Goal: Complete application form

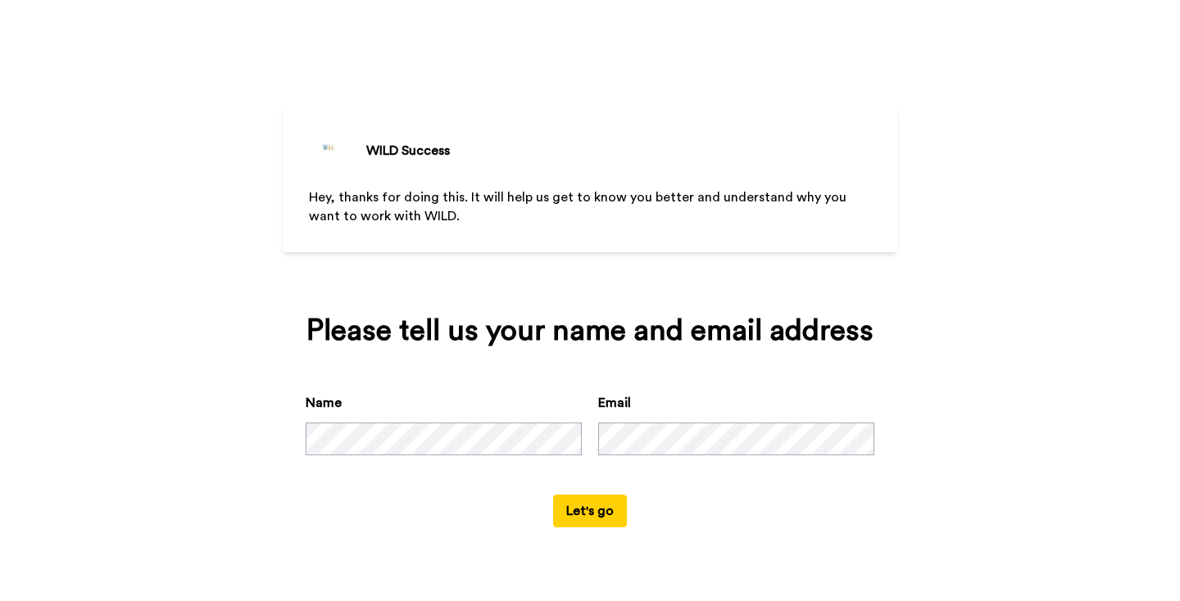
click at [560, 529] on div "Please tell us your name and email address Name Email Let's go" at bounding box center [590, 421] width 615 height 259
click at [571, 520] on button "Let's go" at bounding box center [590, 511] width 74 height 33
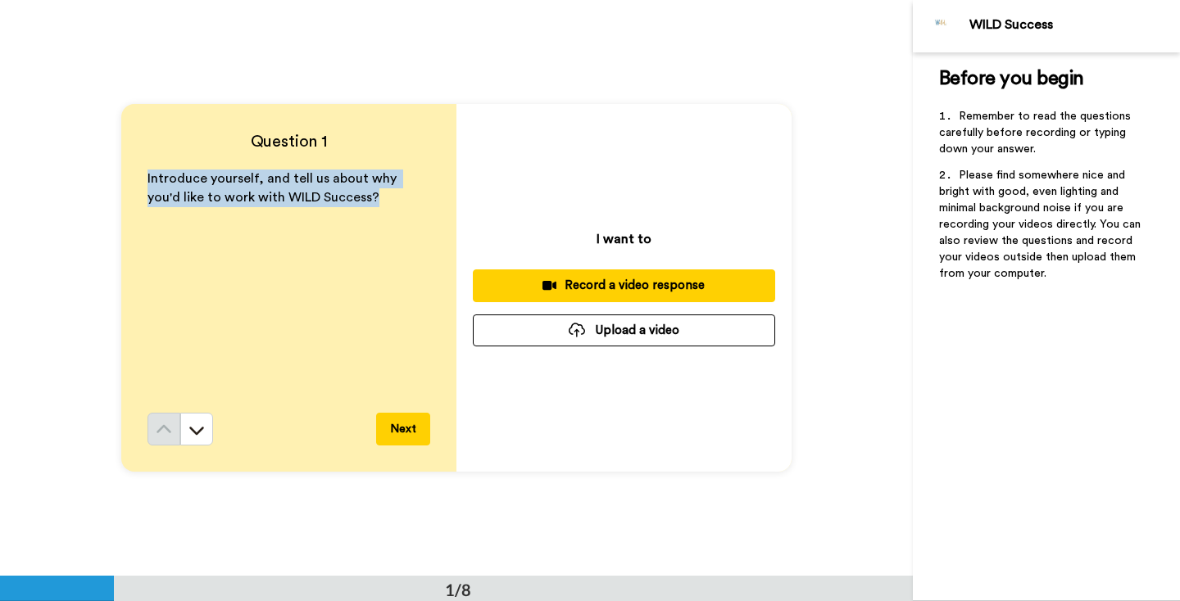
drag, startPoint x: 357, startPoint y: 220, endPoint x: 138, endPoint y: 184, distance: 221.6
click at [138, 185] on div "Question 1 Introduce yourself, and tell us about why you'd like to work with WI…" at bounding box center [288, 288] width 335 height 368
copy span "Introduce yourself, and tell us about why you'd like to work with WILD Success?"
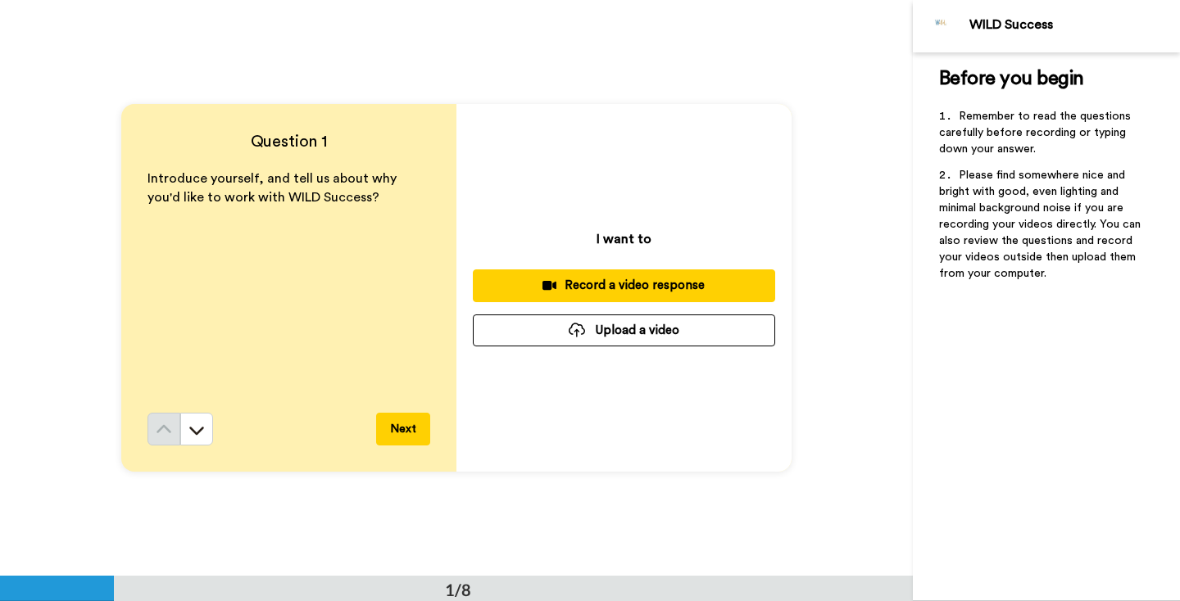
click at [769, 159] on div "I want to Record a video response Upload a video" at bounding box center [623, 288] width 335 height 368
click at [207, 424] on button at bounding box center [196, 429] width 33 height 33
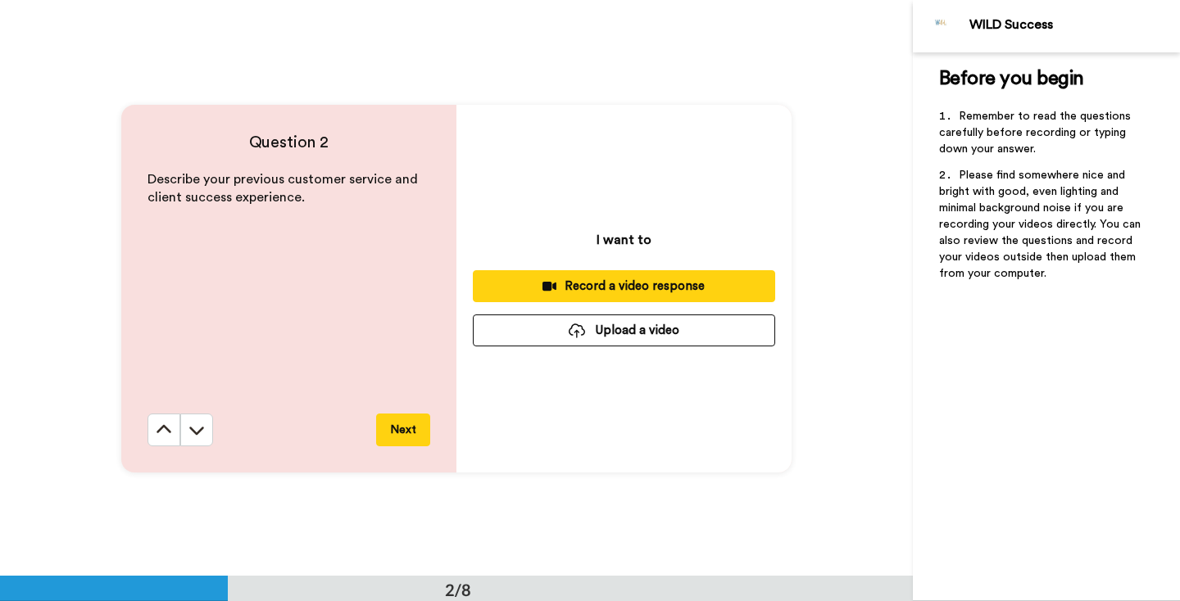
scroll to position [577, 0]
click at [207, 424] on button at bounding box center [196, 429] width 33 height 33
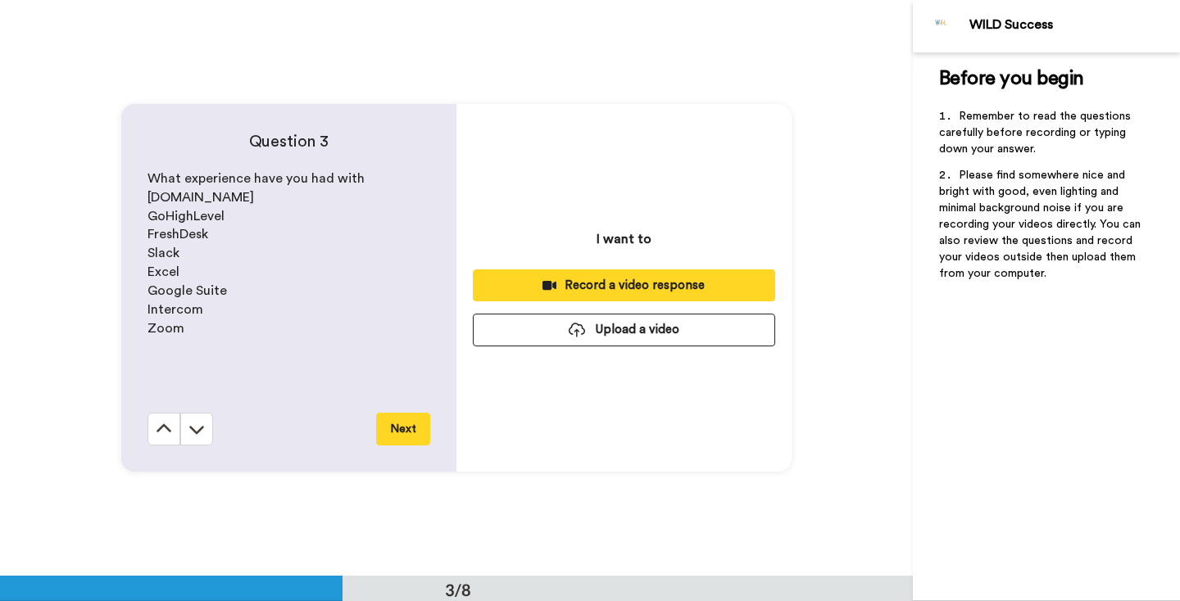
scroll to position [1153, 0]
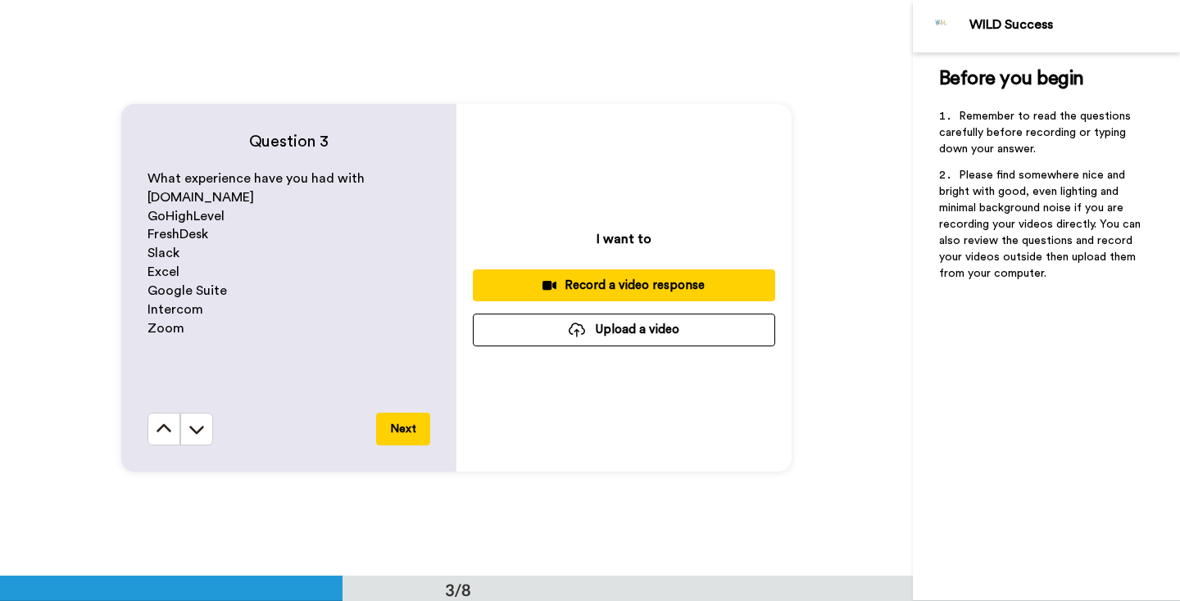
click at [207, 424] on button at bounding box center [196, 429] width 33 height 33
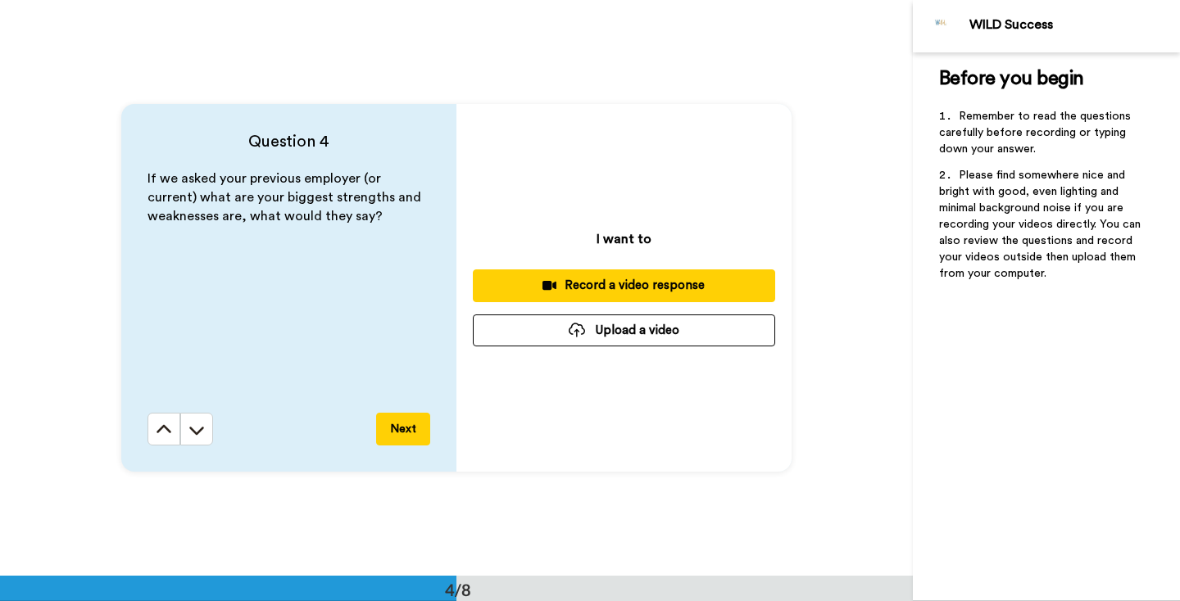
scroll to position [1730, 0]
click at [207, 424] on button at bounding box center [196, 428] width 33 height 33
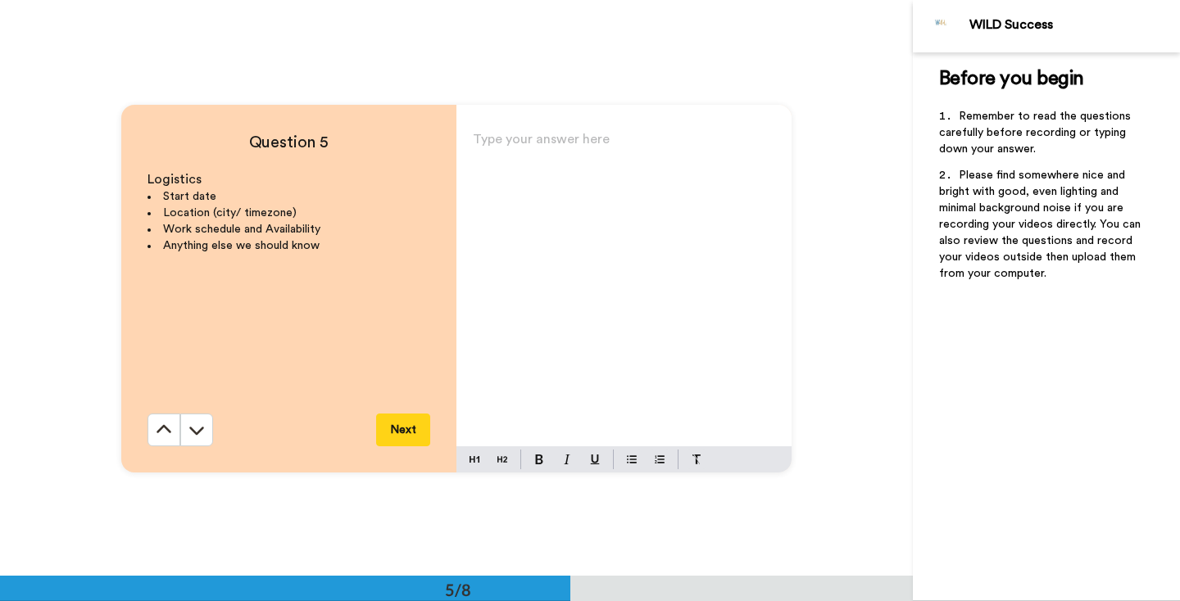
scroll to position [2306, 0]
click at [148, 429] on button at bounding box center [163, 429] width 33 height 33
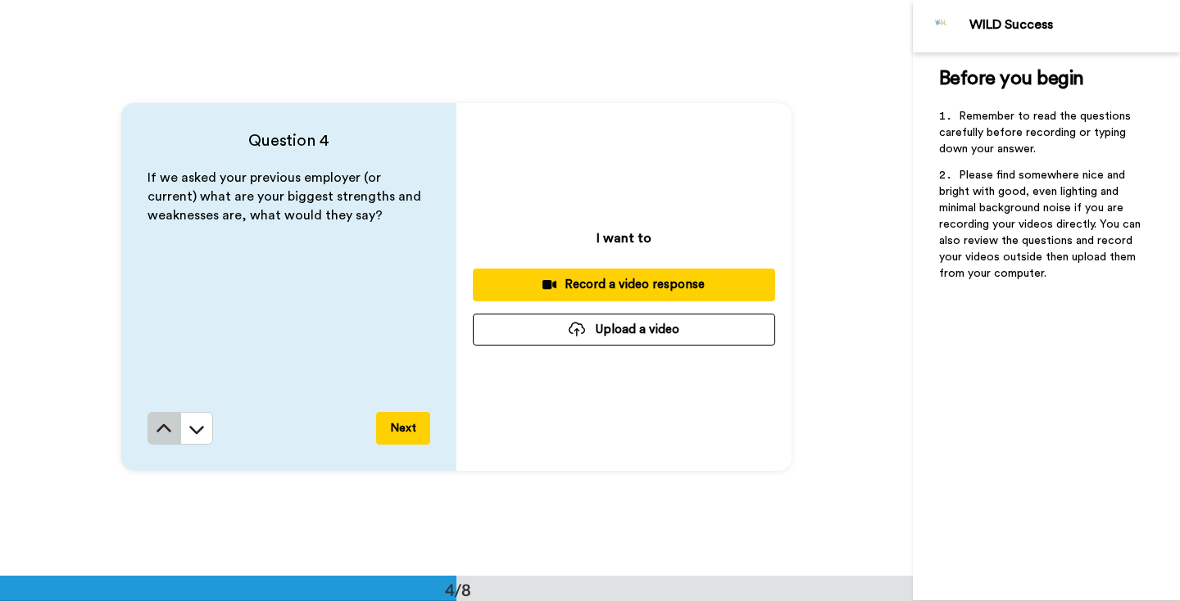
click at [151, 425] on button at bounding box center [163, 428] width 33 height 33
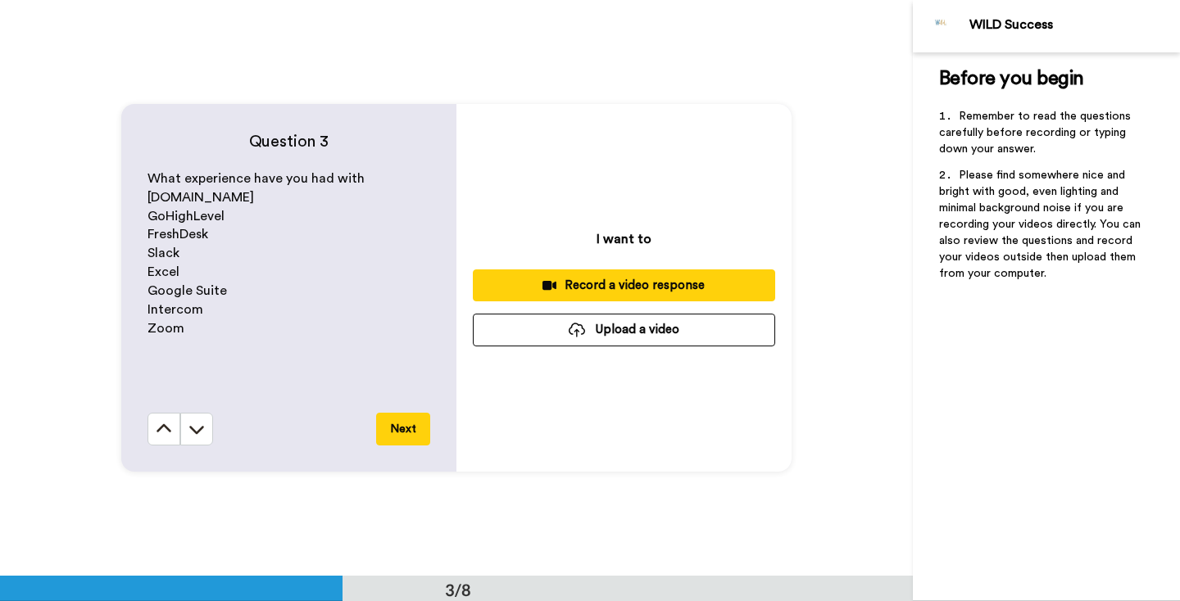
click at [151, 425] on button at bounding box center [163, 429] width 33 height 33
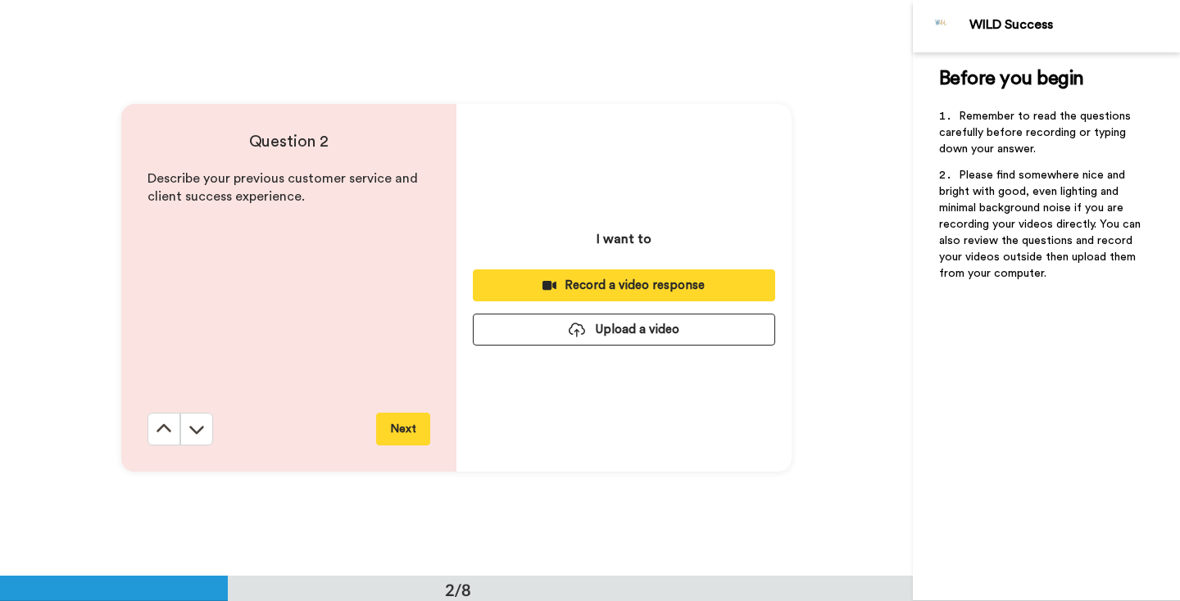
click at [151, 425] on button at bounding box center [163, 429] width 33 height 33
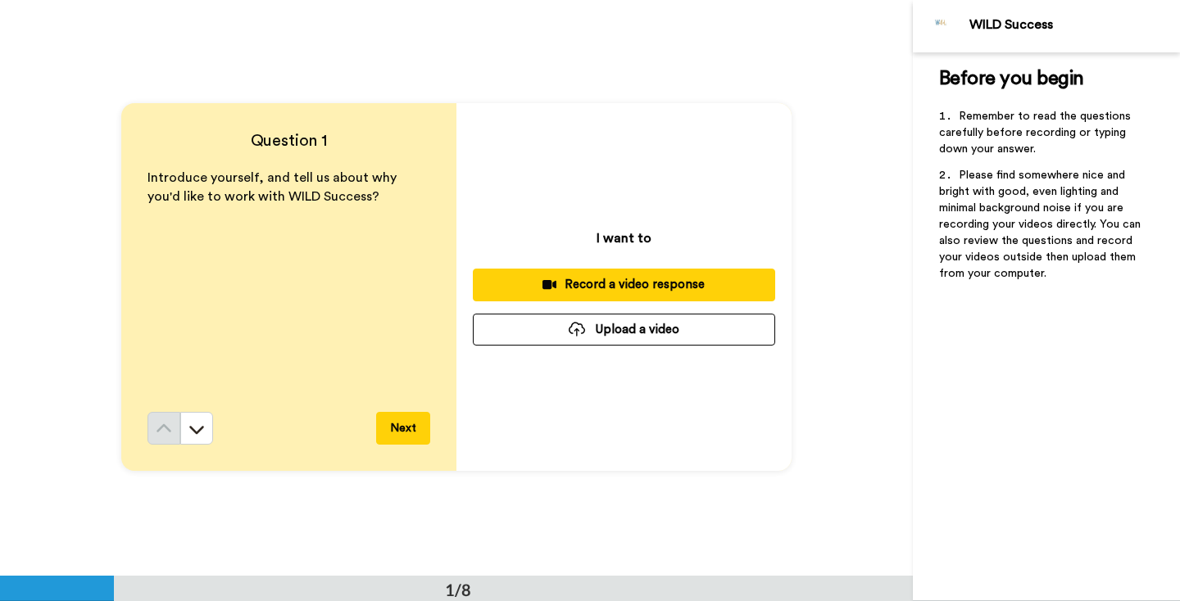
scroll to position [0, 0]
click at [600, 282] on div "Record a video response" at bounding box center [624, 285] width 276 height 17
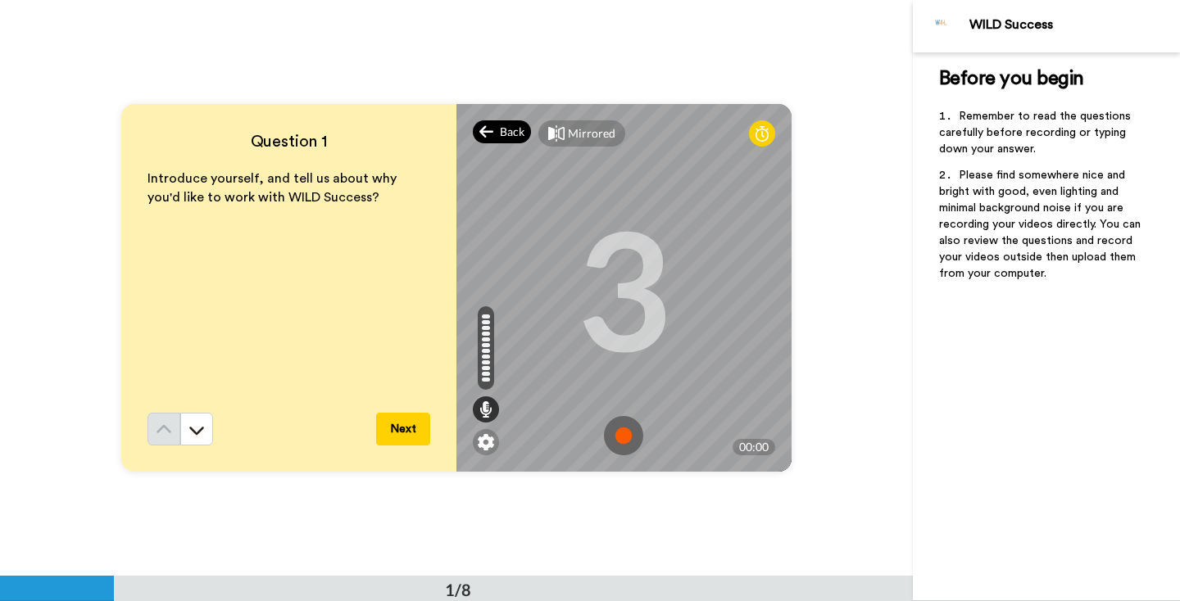
click at [498, 129] on div "Back" at bounding box center [502, 131] width 59 height 23
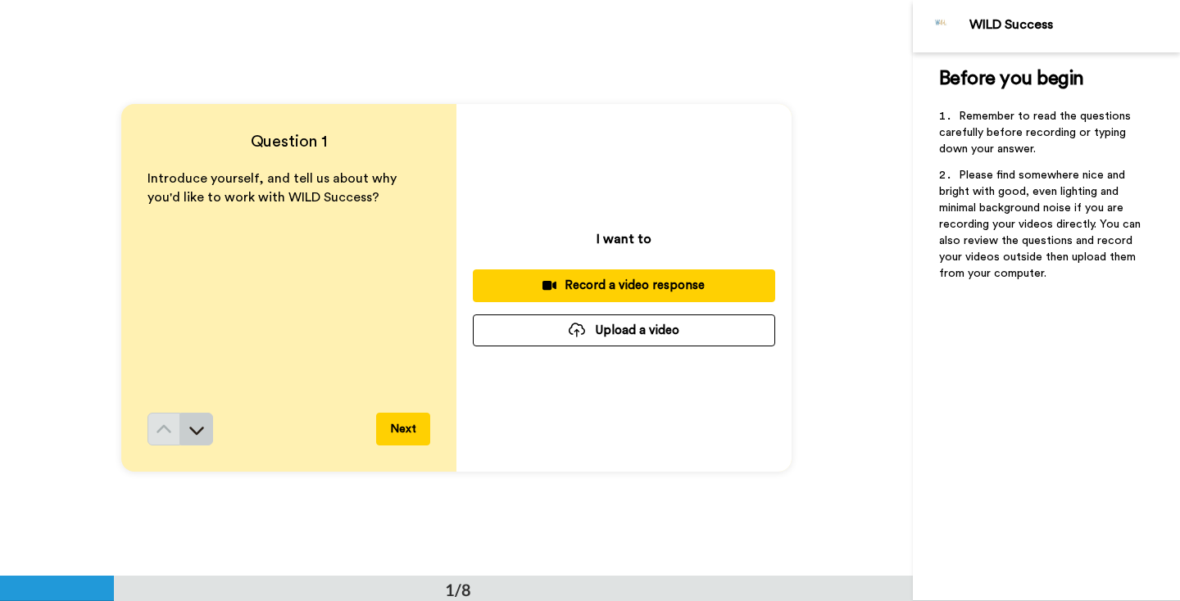
click at [197, 433] on icon at bounding box center [196, 431] width 15 height 8
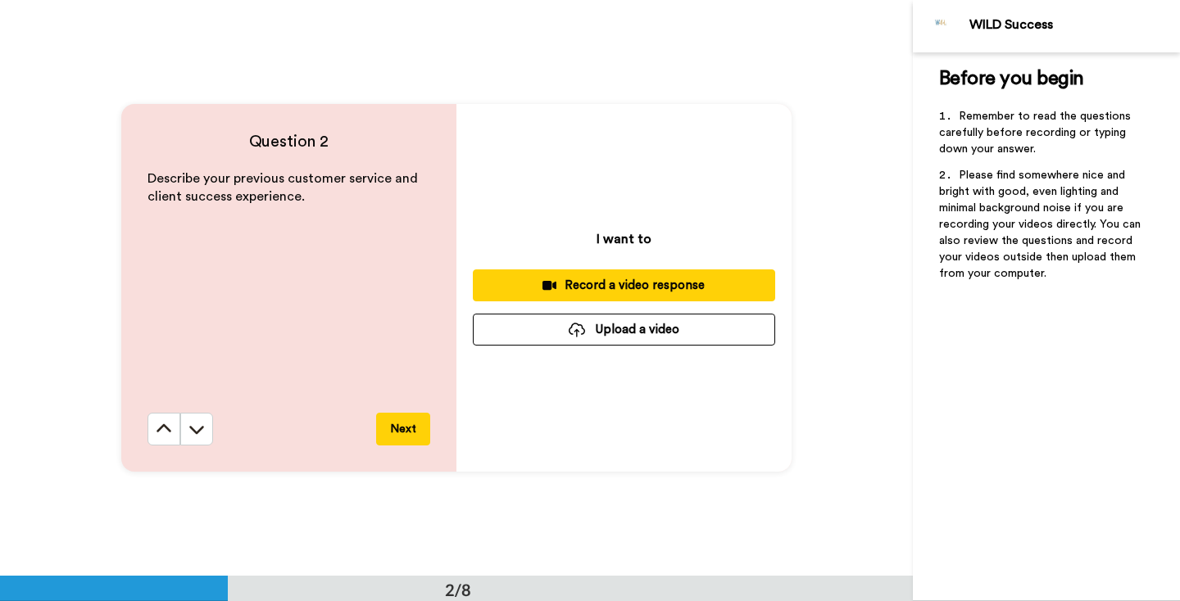
click at [198, 433] on icon at bounding box center [196, 429] width 16 height 16
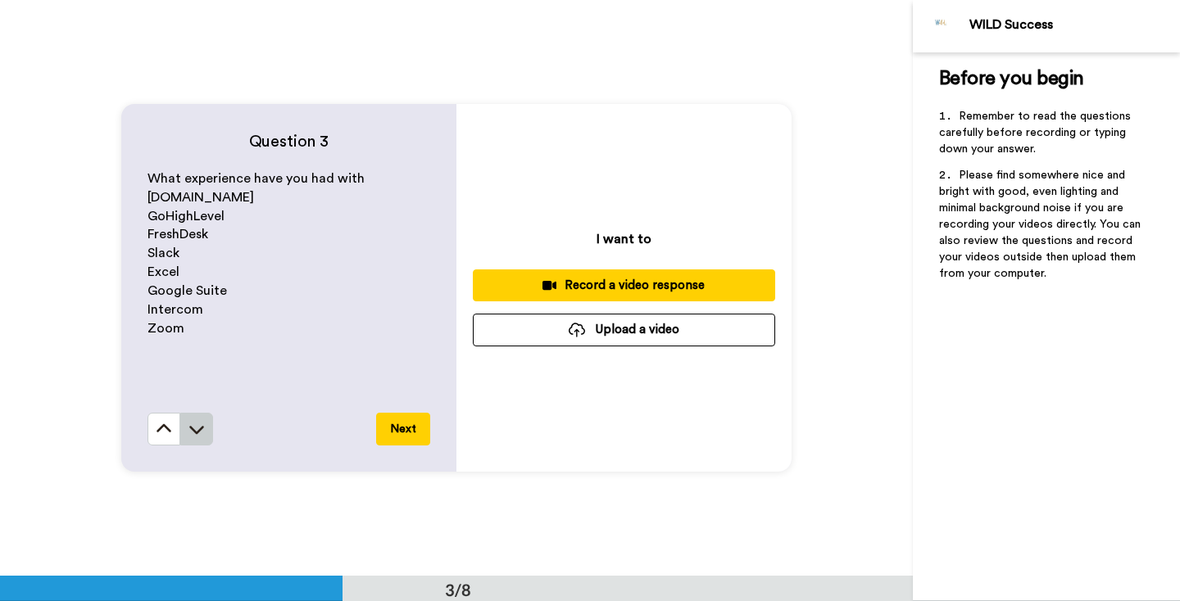
click at [198, 433] on icon at bounding box center [196, 429] width 16 height 16
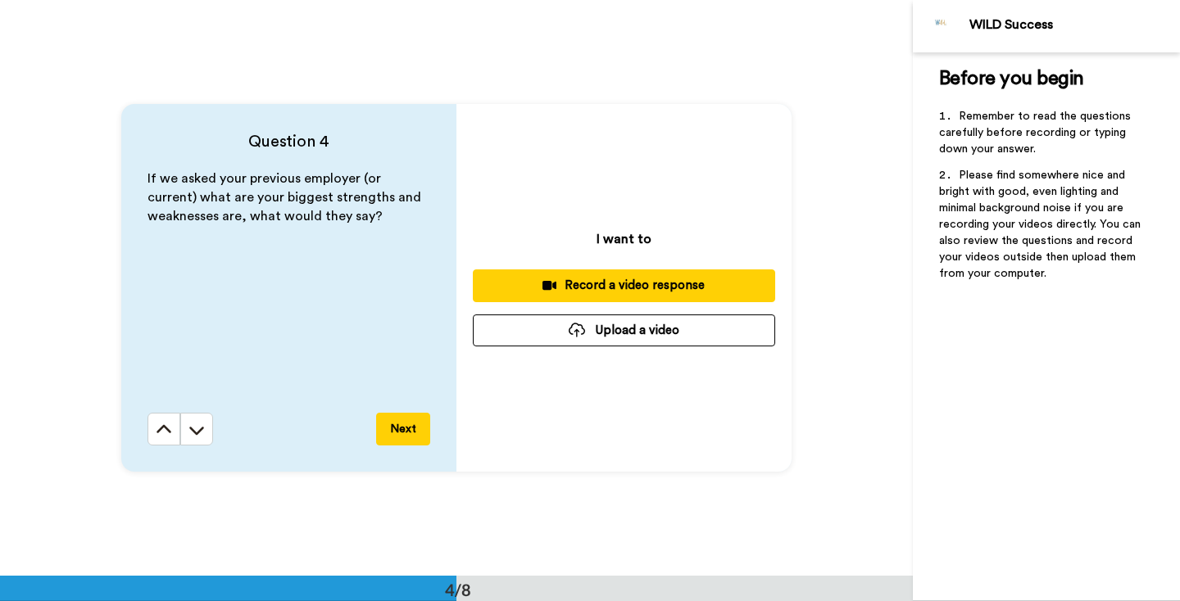
scroll to position [1730, 0]
click at [198, 433] on icon at bounding box center [196, 429] width 16 height 16
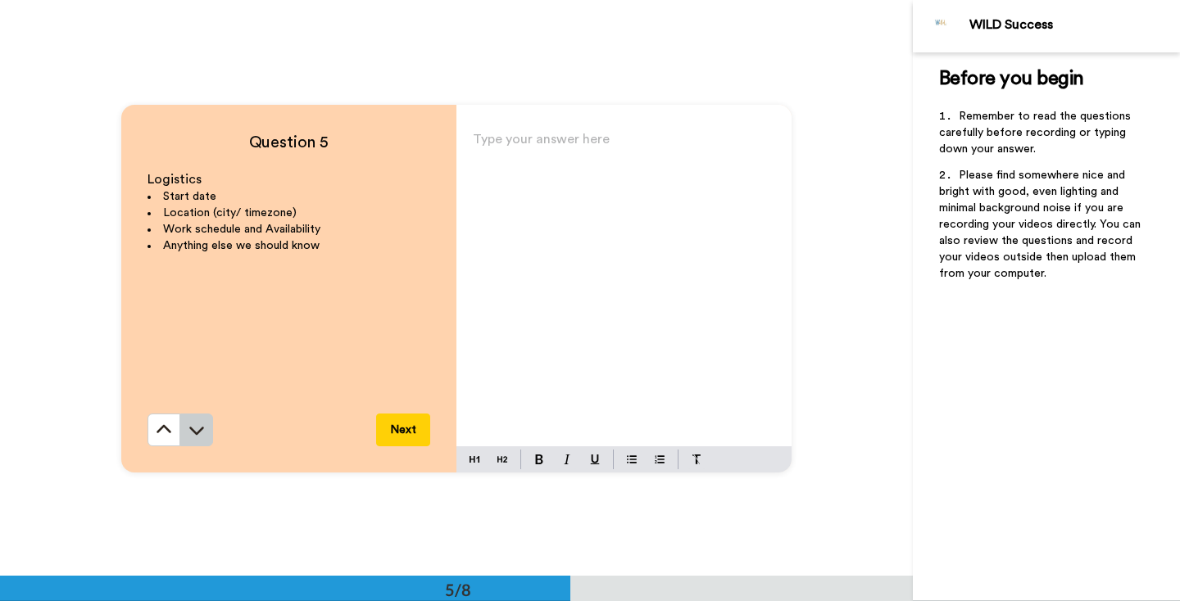
scroll to position [2306, 0]
click at [521, 285] on div "Type your answer here ﻿" at bounding box center [623, 286] width 335 height 319
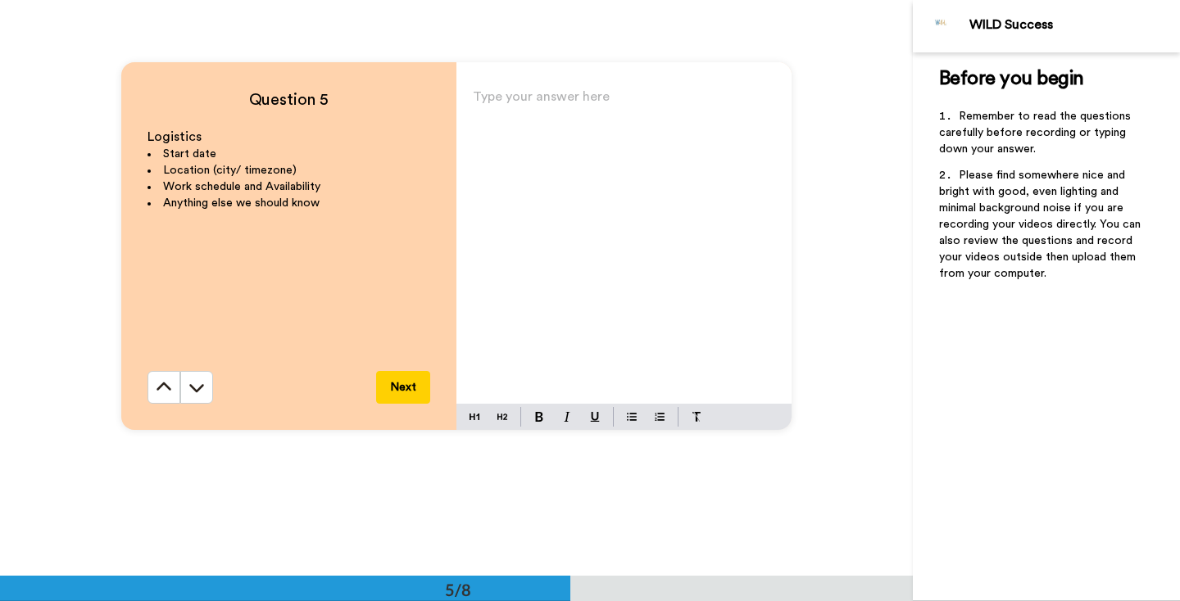
scroll to position [2381, 0]
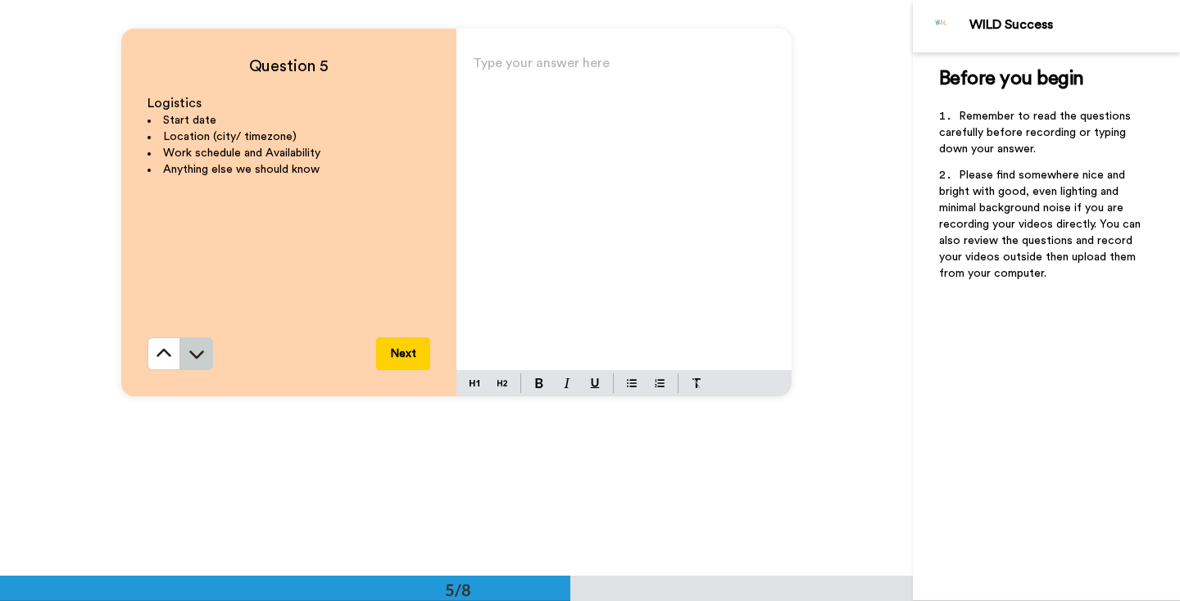
click at [208, 352] on button at bounding box center [196, 354] width 33 height 33
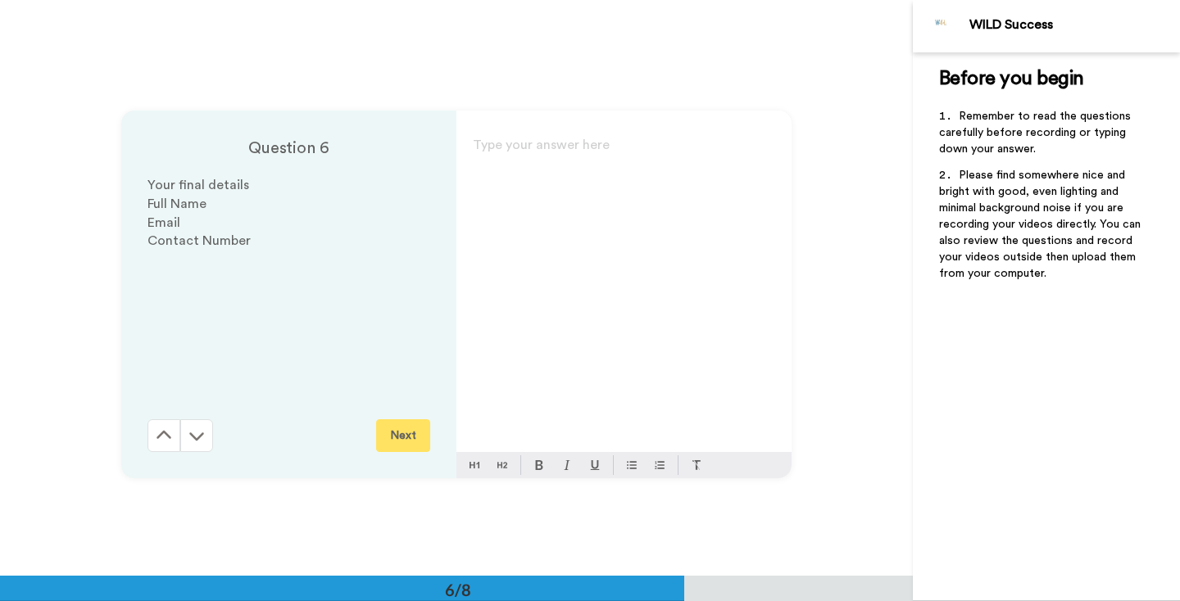
scroll to position [2882, 0]
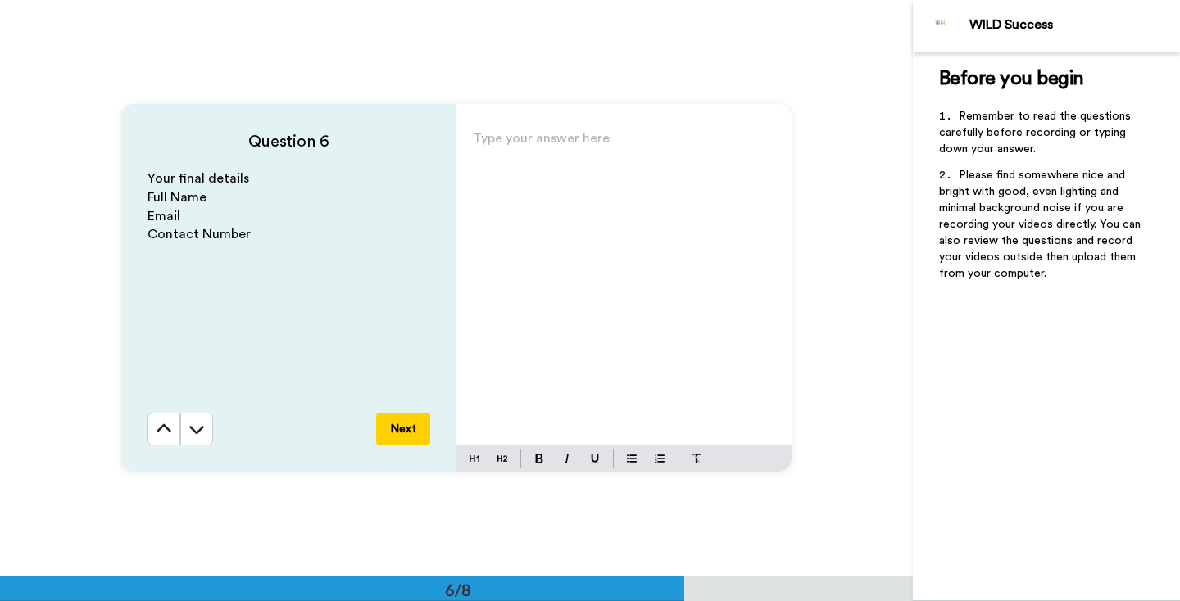
click at [602, 241] on div "Type your answer here ﻿" at bounding box center [623, 286] width 335 height 319
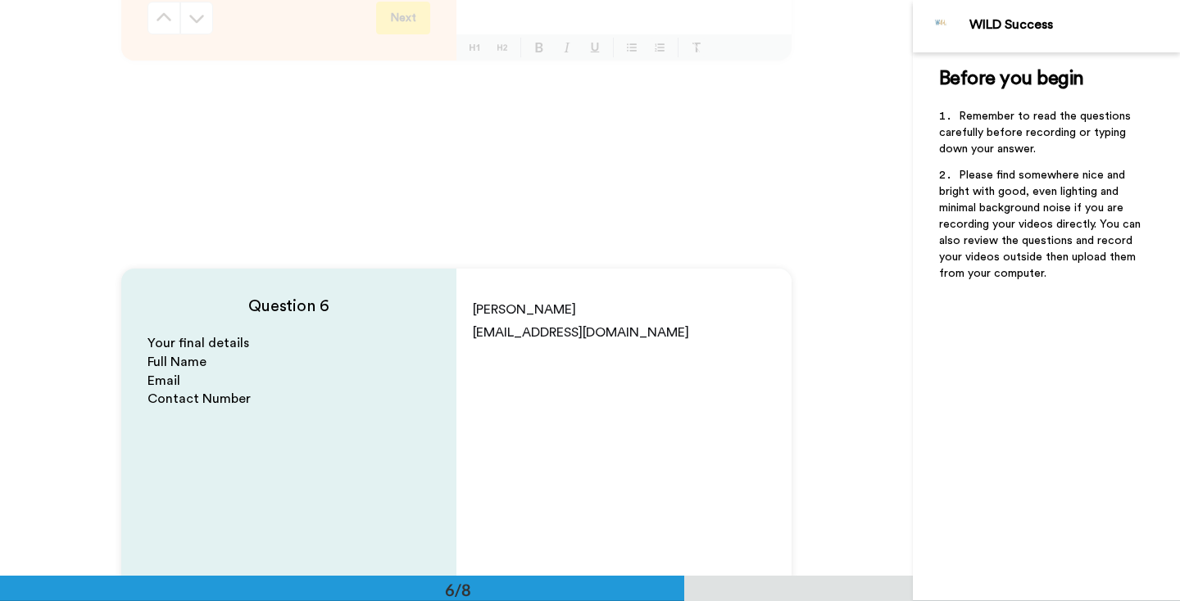
scroll to position [2741, 0]
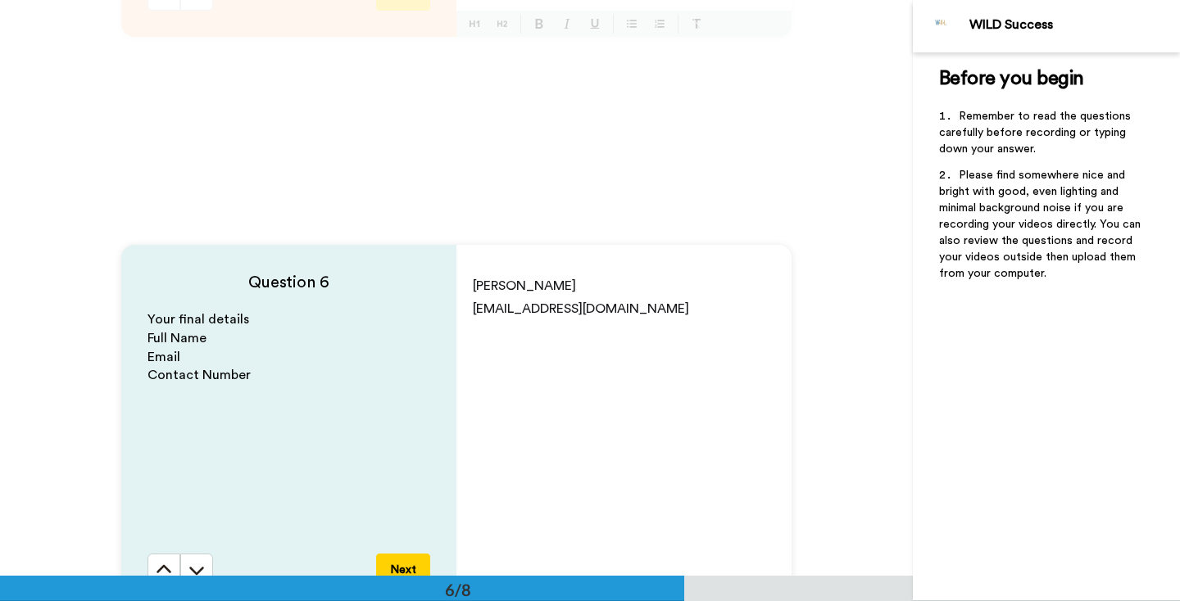
click at [659, 308] on p "[EMAIL_ADDRESS][DOMAIN_NAME]" at bounding box center [624, 308] width 302 height 23
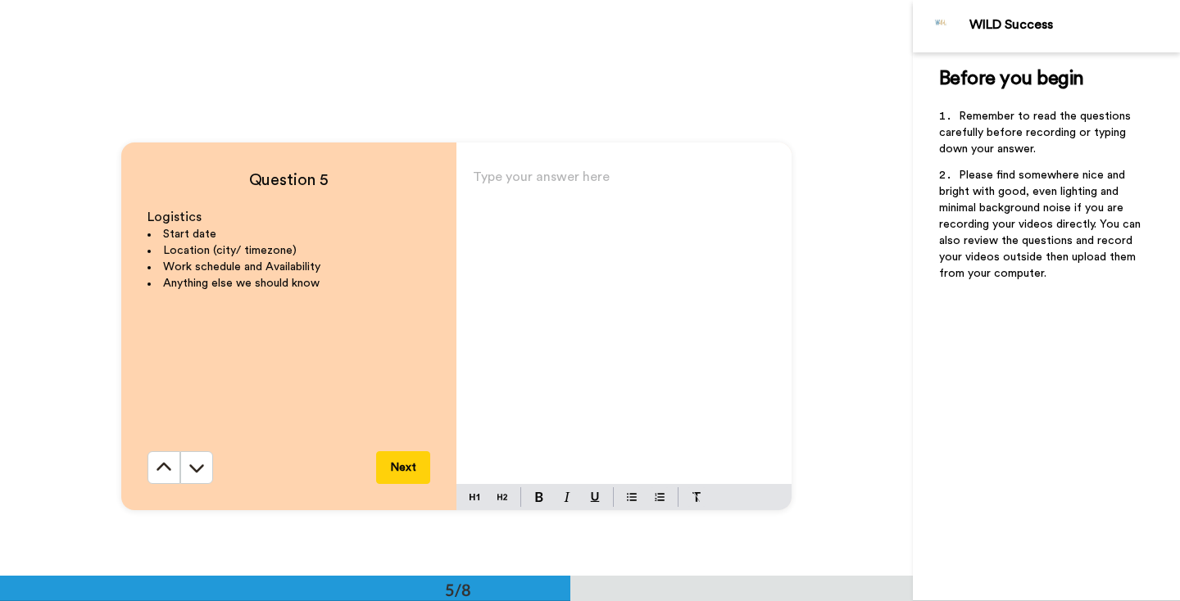
scroll to position [2270, 0]
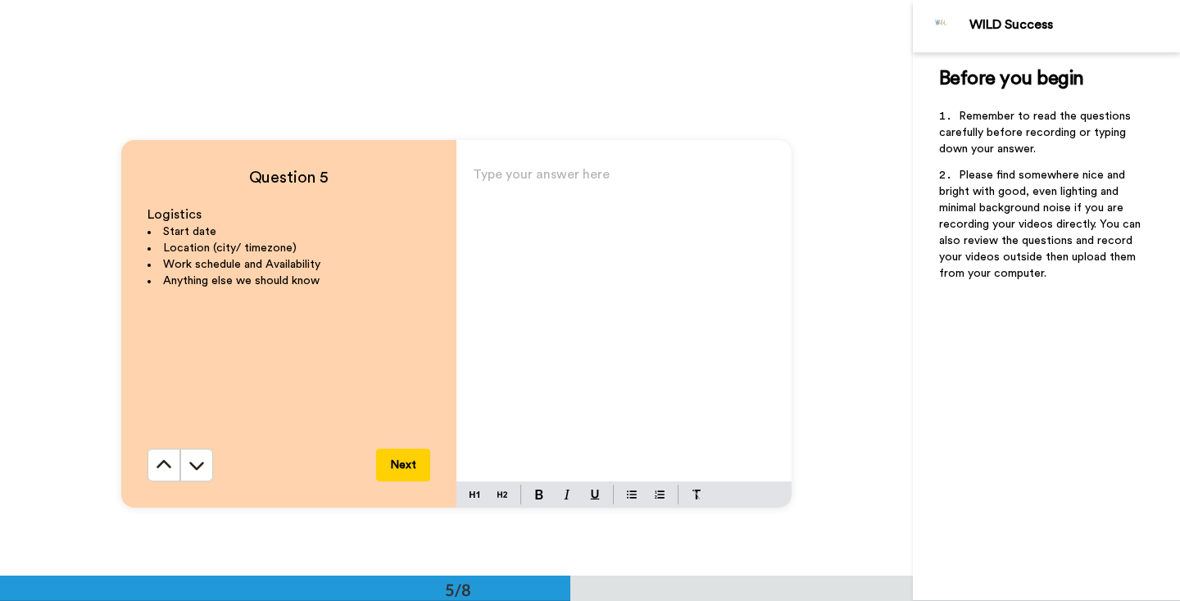
click at [702, 284] on div "Type your answer here ﻿" at bounding box center [623, 322] width 335 height 319
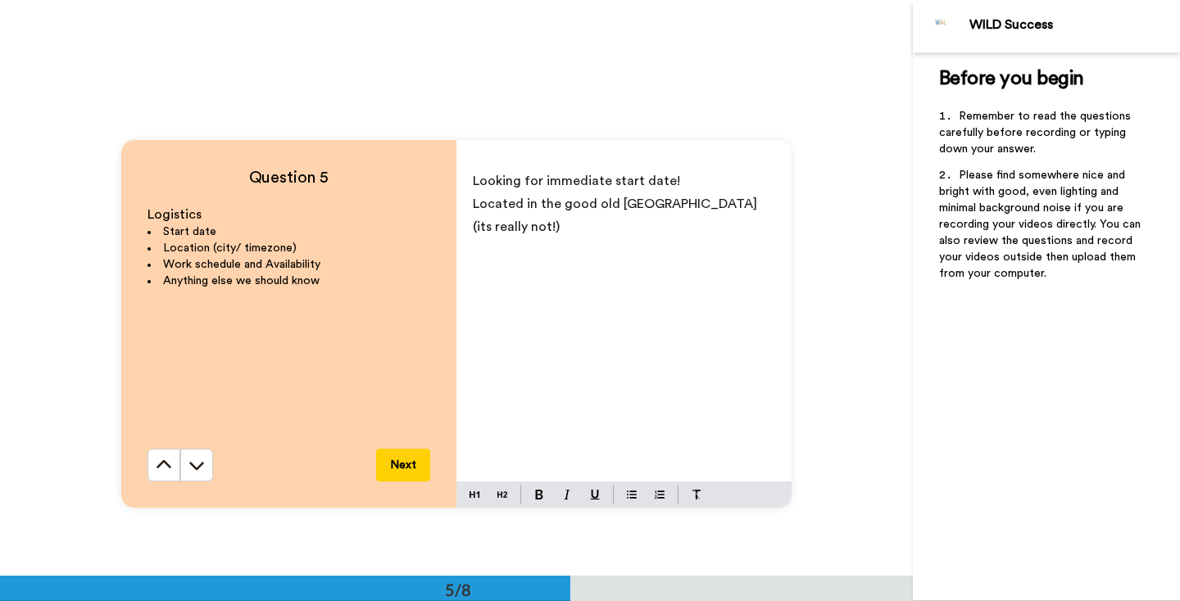
click at [719, 235] on p "Located in the good old [GEOGRAPHIC_DATA] (its really not!)" at bounding box center [624, 216] width 302 height 46
click at [719, 211] on p "Located in the good old [GEOGRAPHIC_DATA] (its really not!)" at bounding box center [624, 216] width 302 height 46
click at [709, 239] on div "Looking for immediate start date! Located in the good old [GEOGRAPHIC_DATA] (it…" at bounding box center [623, 322] width 335 height 319
click at [746, 253] on p "Able to work [DEMOGRAPHIC_DATA] hours, availab" at bounding box center [624, 261] width 302 height 46
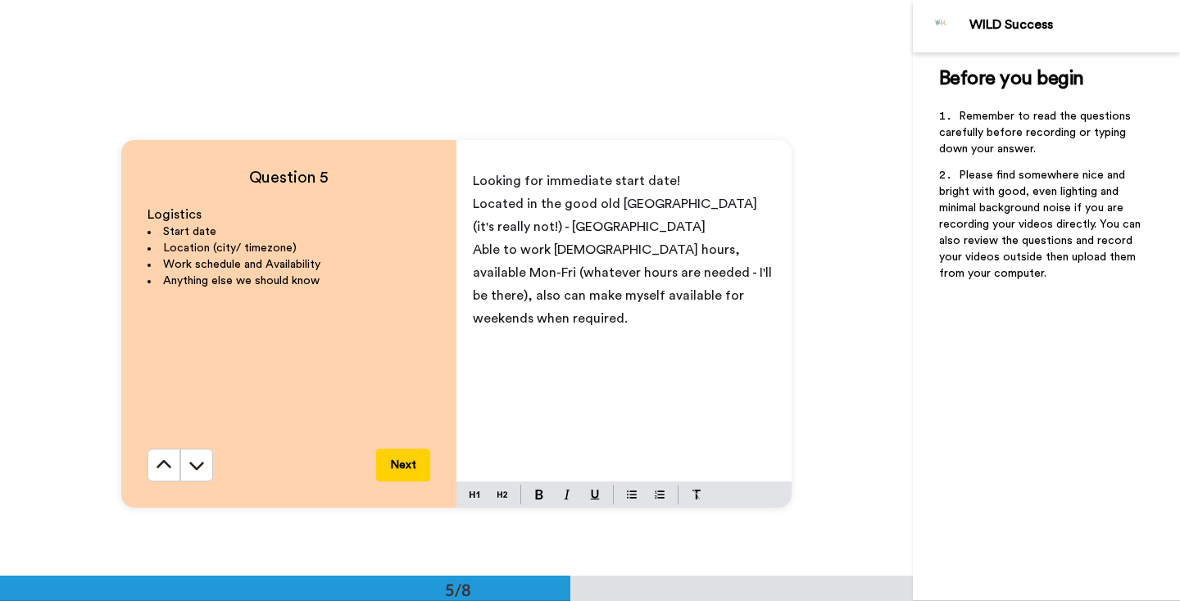
click at [606, 204] on span "Located in the good old [GEOGRAPHIC_DATA] (it's really not!) - [GEOGRAPHIC_DATA]" at bounding box center [617, 215] width 288 height 36
click at [567, 301] on span "Able to work [DEMOGRAPHIC_DATA] hours, available Mon-Fri (whatever hours are ne…" at bounding box center [624, 284] width 302 height 82
click at [576, 318] on p "Able to work [DEMOGRAPHIC_DATA] hours, available Mon-Fri (whatever hours are ne…" at bounding box center [624, 284] width 302 height 92
click at [602, 220] on p "Located in the good ol [GEOGRAPHIC_DATA] (it's really not!) - [GEOGRAPHIC_DATA]" at bounding box center [624, 216] width 302 height 46
click at [601, 209] on span "Located in the good ol [GEOGRAPHIC_DATA] (it's really not!) - [GEOGRAPHIC_DATA]" at bounding box center [625, 215] width 304 height 36
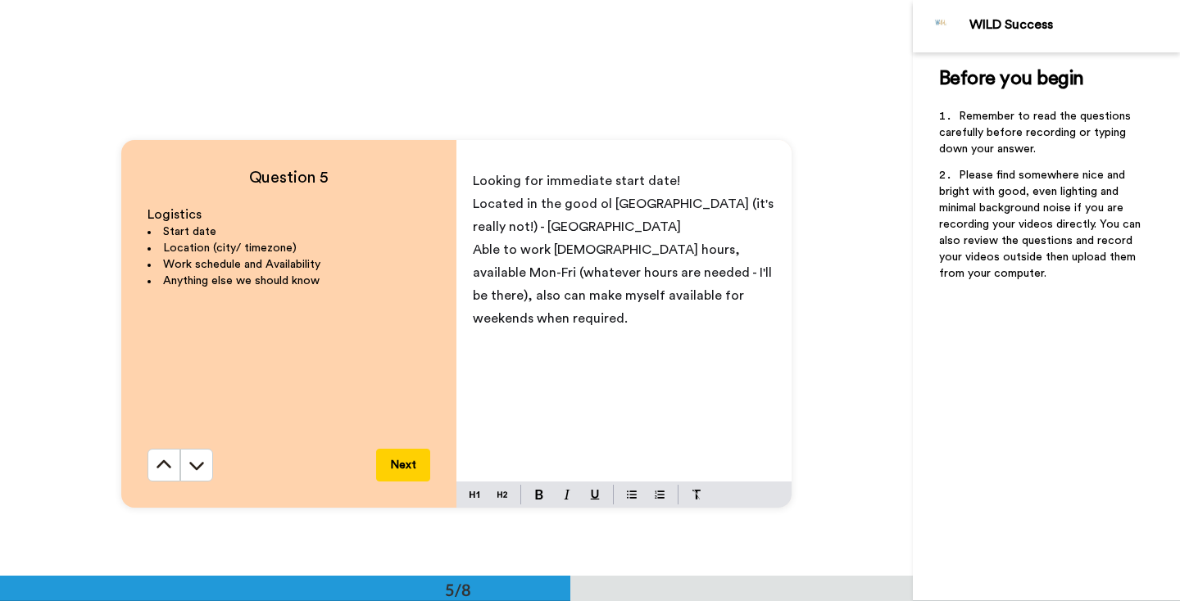
click at [601, 206] on span "Located in the good ol [GEOGRAPHIC_DATA] (it's really not!) - [GEOGRAPHIC_DATA]" at bounding box center [625, 215] width 304 height 36
click at [603, 206] on span "Located in the good ol [GEOGRAPHIC_DATA] (it's really not!) - [GEOGRAPHIC_DATA]" at bounding box center [625, 215] width 304 height 36
click at [652, 230] on p "Located in the good old [GEOGRAPHIC_DATA] (it's really not!) - [GEOGRAPHIC_DATA]" at bounding box center [624, 216] width 302 height 46
click at [625, 333] on div "Looking for immediate start date! Located in the good old [GEOGRAPHIC_DATA] (it…" at bounding box center [623, 322] width 335 height 319
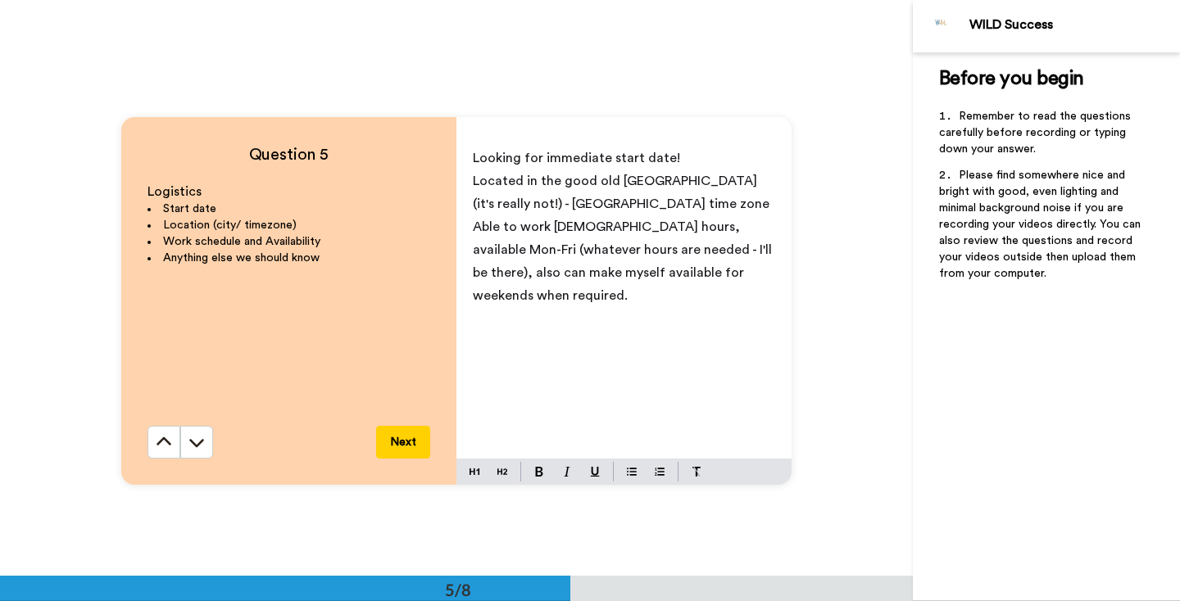
scroll to position [2292, 0]
click at [201, 433] on button at bounding box center [196, 443] width 33 height 33
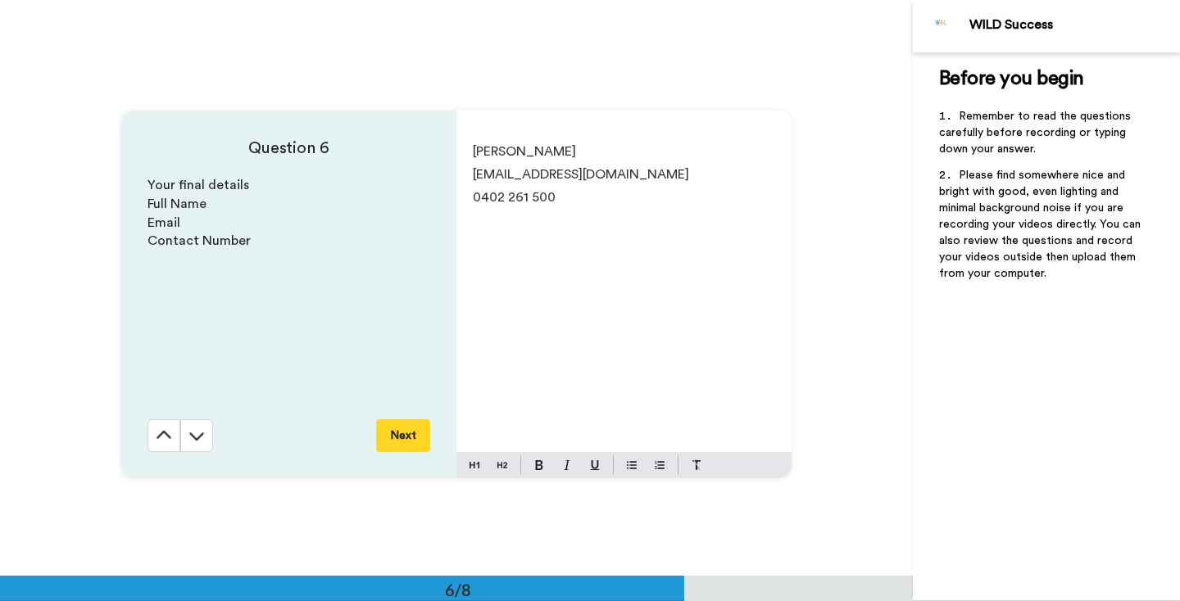
scroll to position [2882, 0]
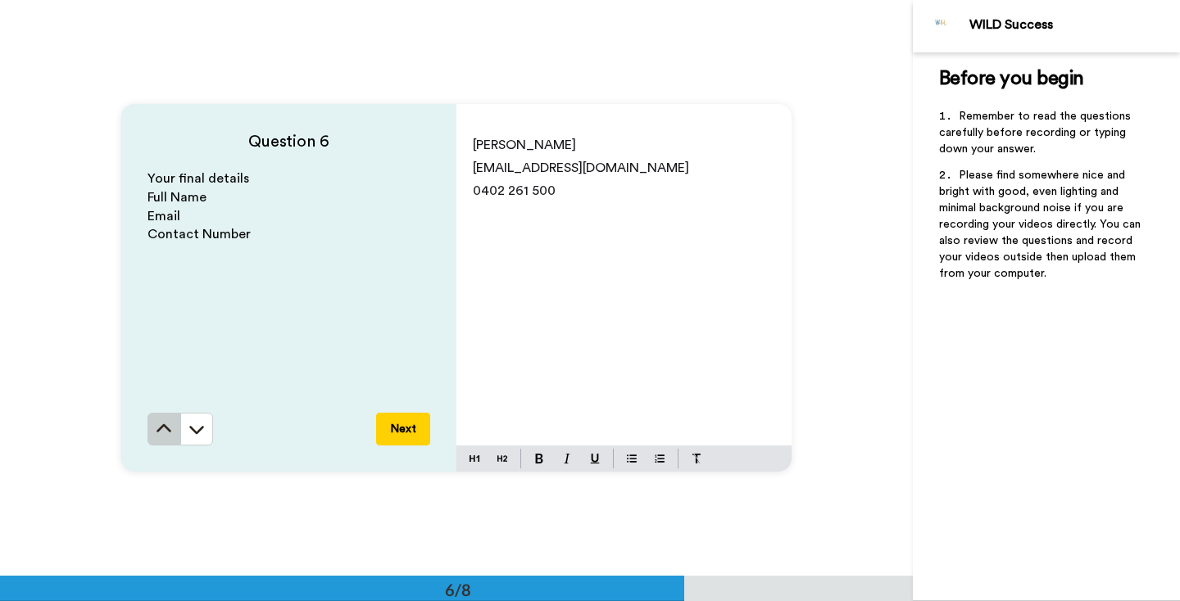
click at [164, 433] on icon at bounding box center [164, 429] width 16 height 16
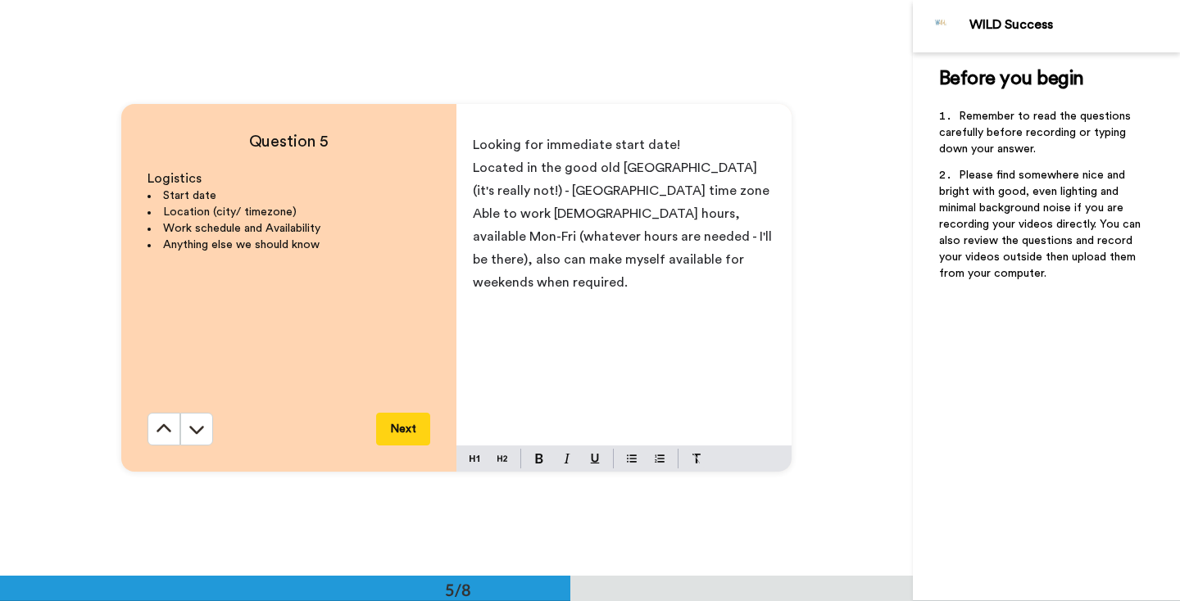
scroll to position [2306, 0]
click at [164, 434] on icon at bounding box center [164, 429] width 16 height 16
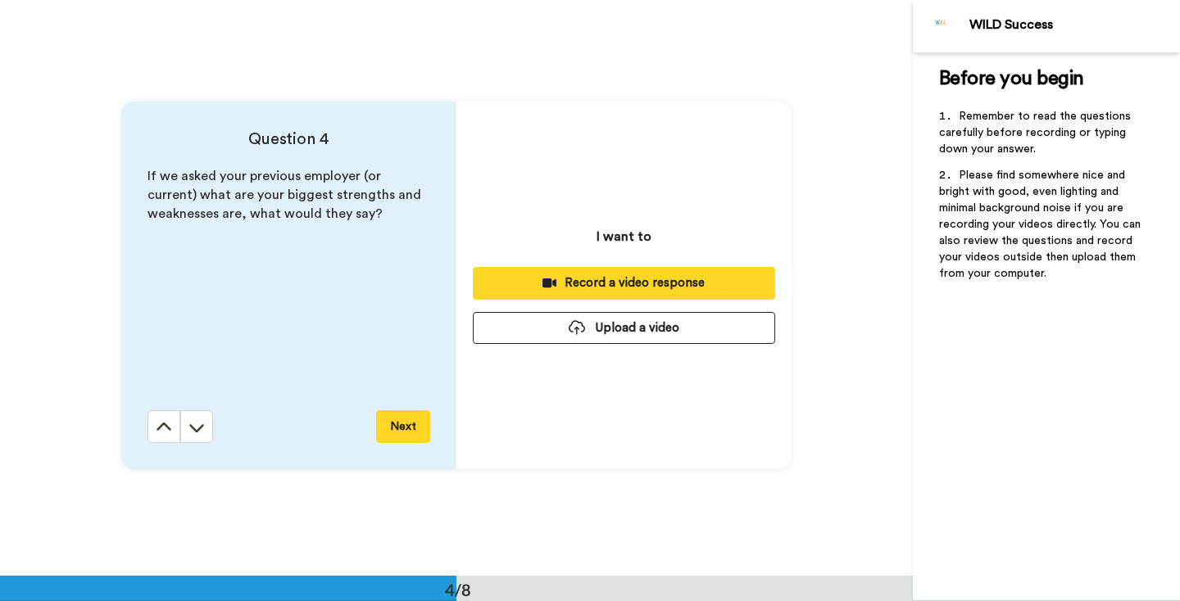
scroll to position [1730, 0]
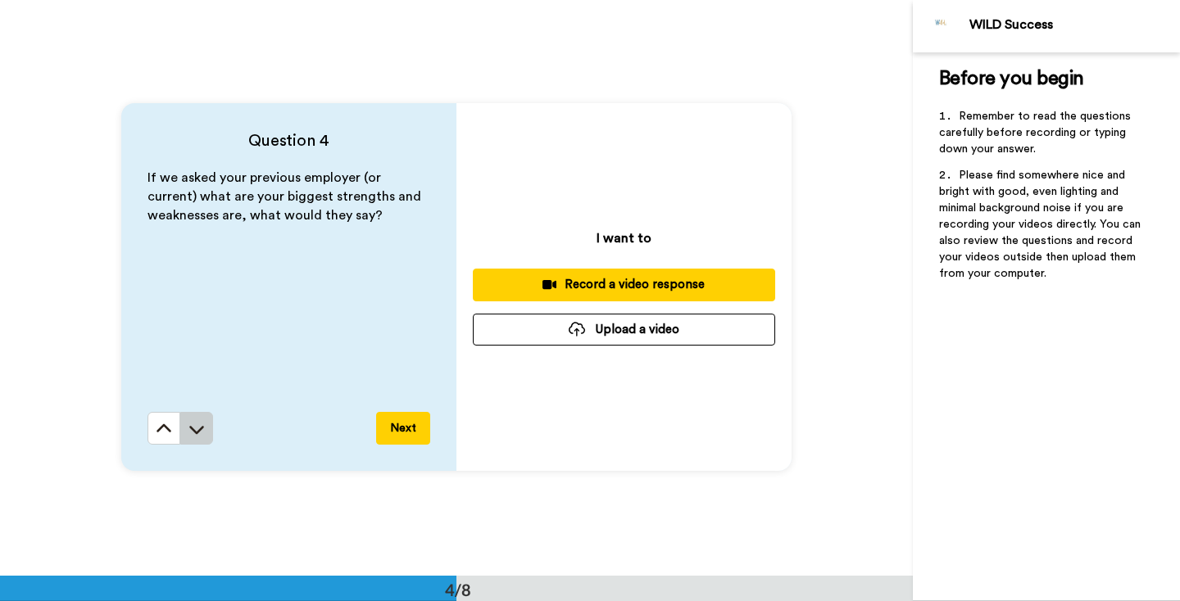
click at [188, 435] on icon at bounding box center [196, 429] width 16 height 16
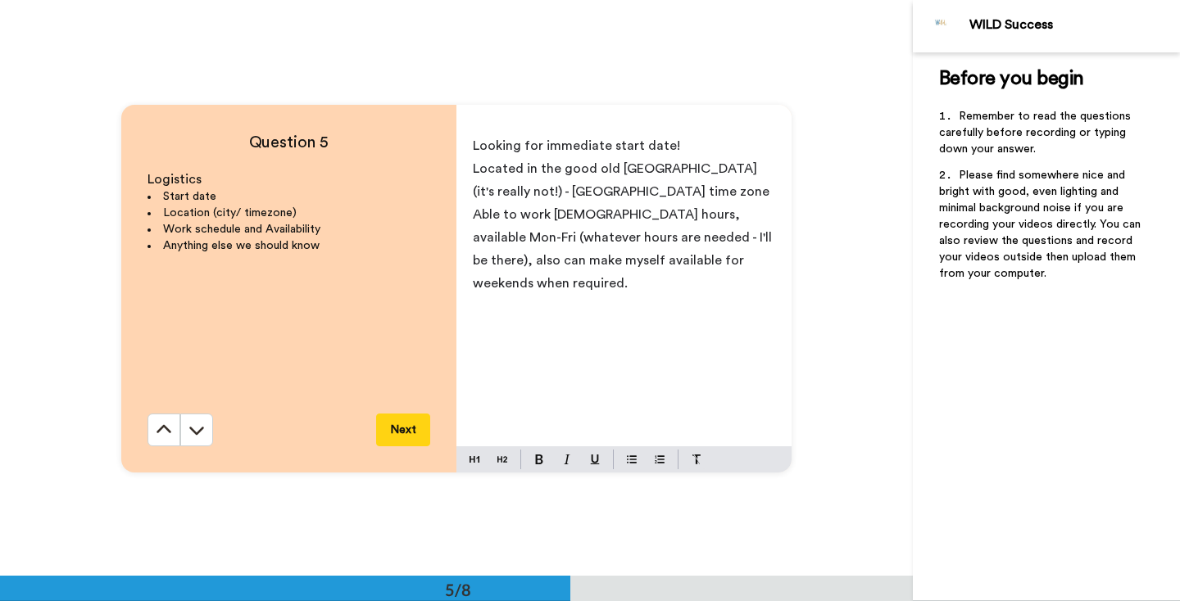
scroll to position [2306, 0]
click at [608, 289] on p "Able to work [DEMOGRAPHIC_DATA] hours, available Mon-Fri (whatever hours are ne…" at bounding box center [624, 248] width 302 height 92
click at [668, 152] on span "Looking for immediate start date!" at bounding box center [576, 144] width 207 height 13
click at [680, 150] on p "Looking for immediate start date!" at bounding box center [624, 145] width 302 height 23
click at [167, 418] on button at bounding box center [163, 429] width 33 height 33
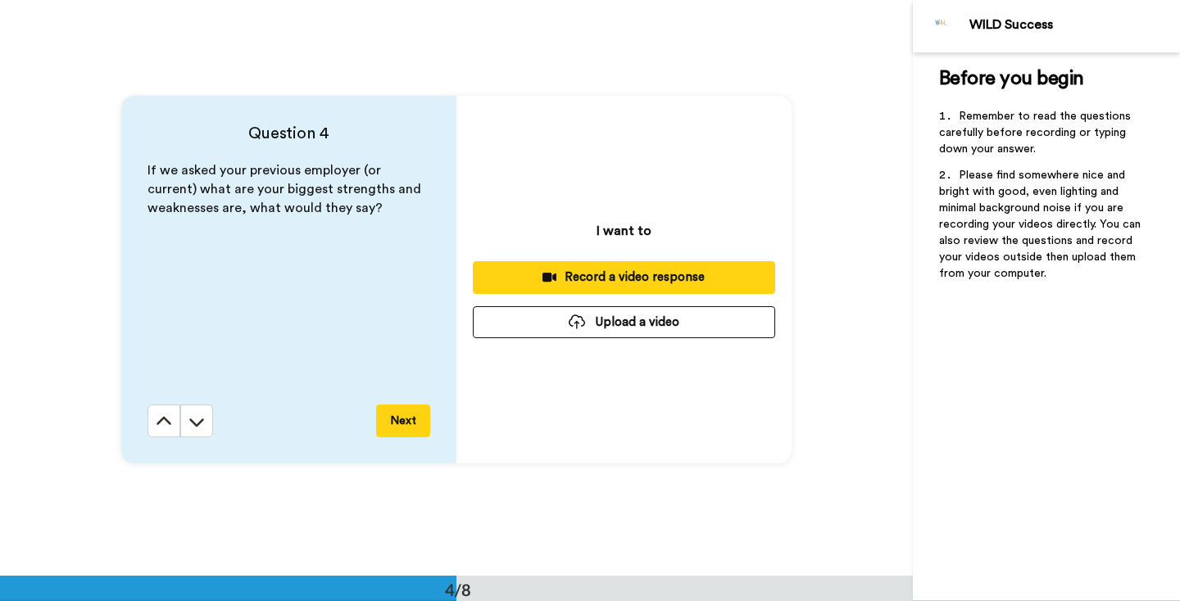
scroll to position [1730, 0]
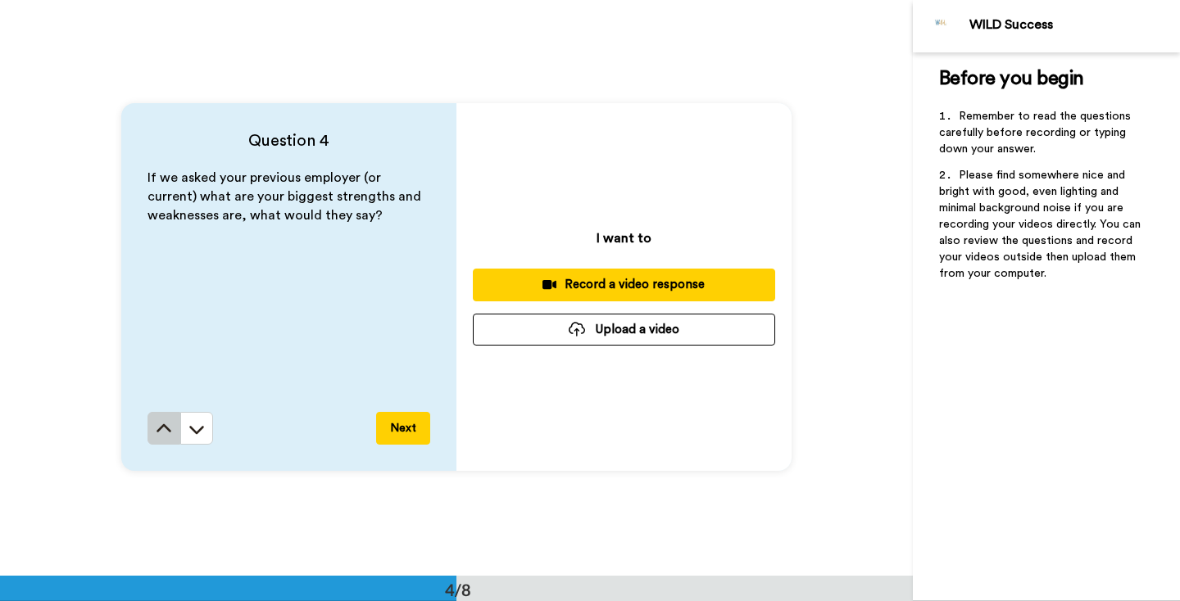
click at [166, 420] on button at bounding box center [163, 428] width 33 height 33
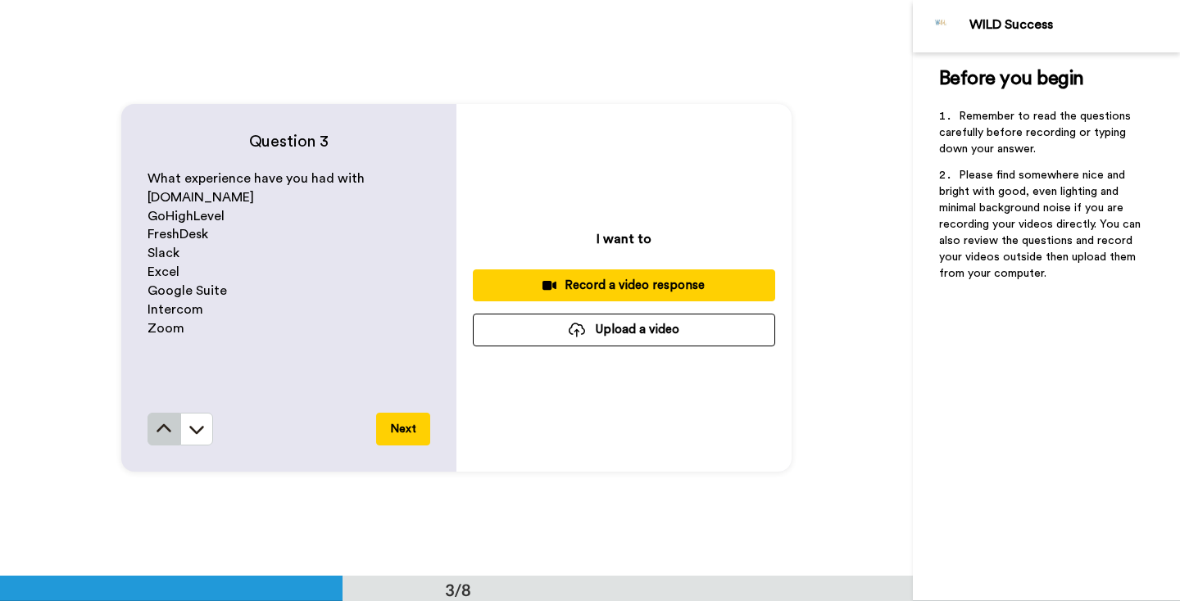
click at [166, 420] on button at bounding box center [163, 429] width 33 height 33
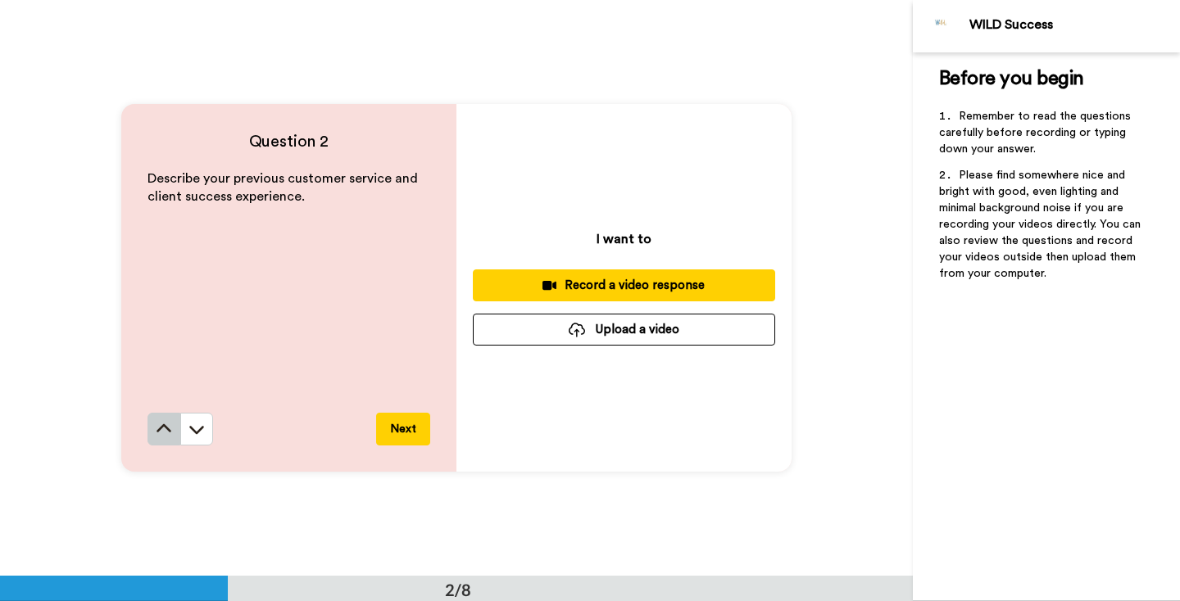
click at [166, 421] on icon at bounding box center [164, 429] width 16 height 16
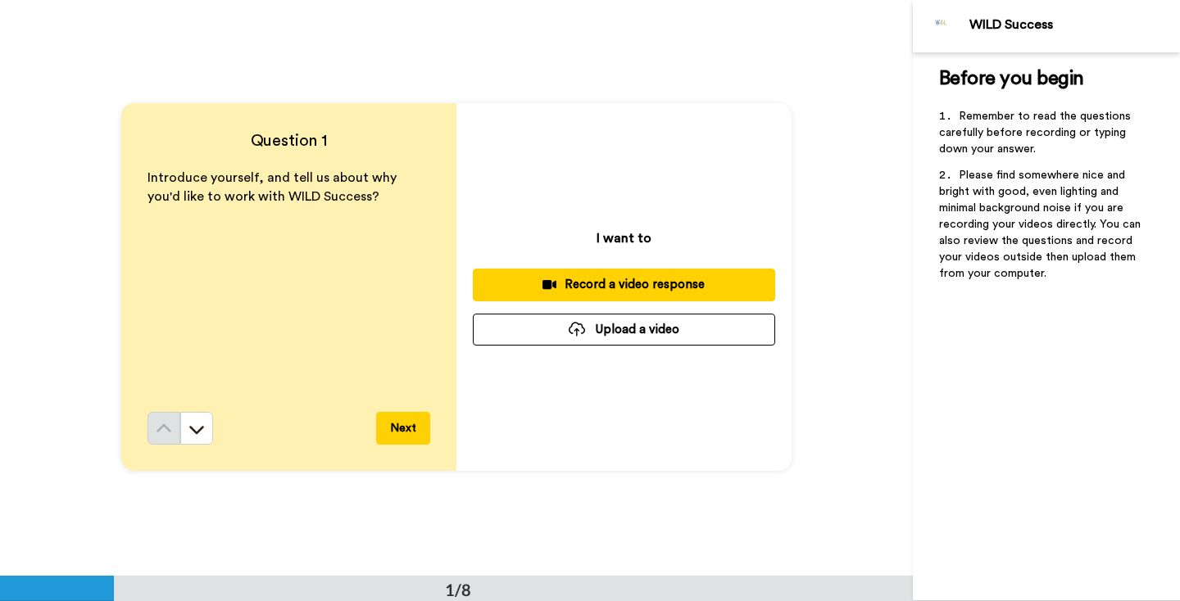
scroll to position [0, 0]
click at [746, 333] on button "Upload a video" at bounding box center [624, 331] width 302 height 32
click at [734, 325] on button "Upload a video" at bounding box center [624, 331] width 302 height 32
